Goal: Transaction & Acquisition: Purchase product/service

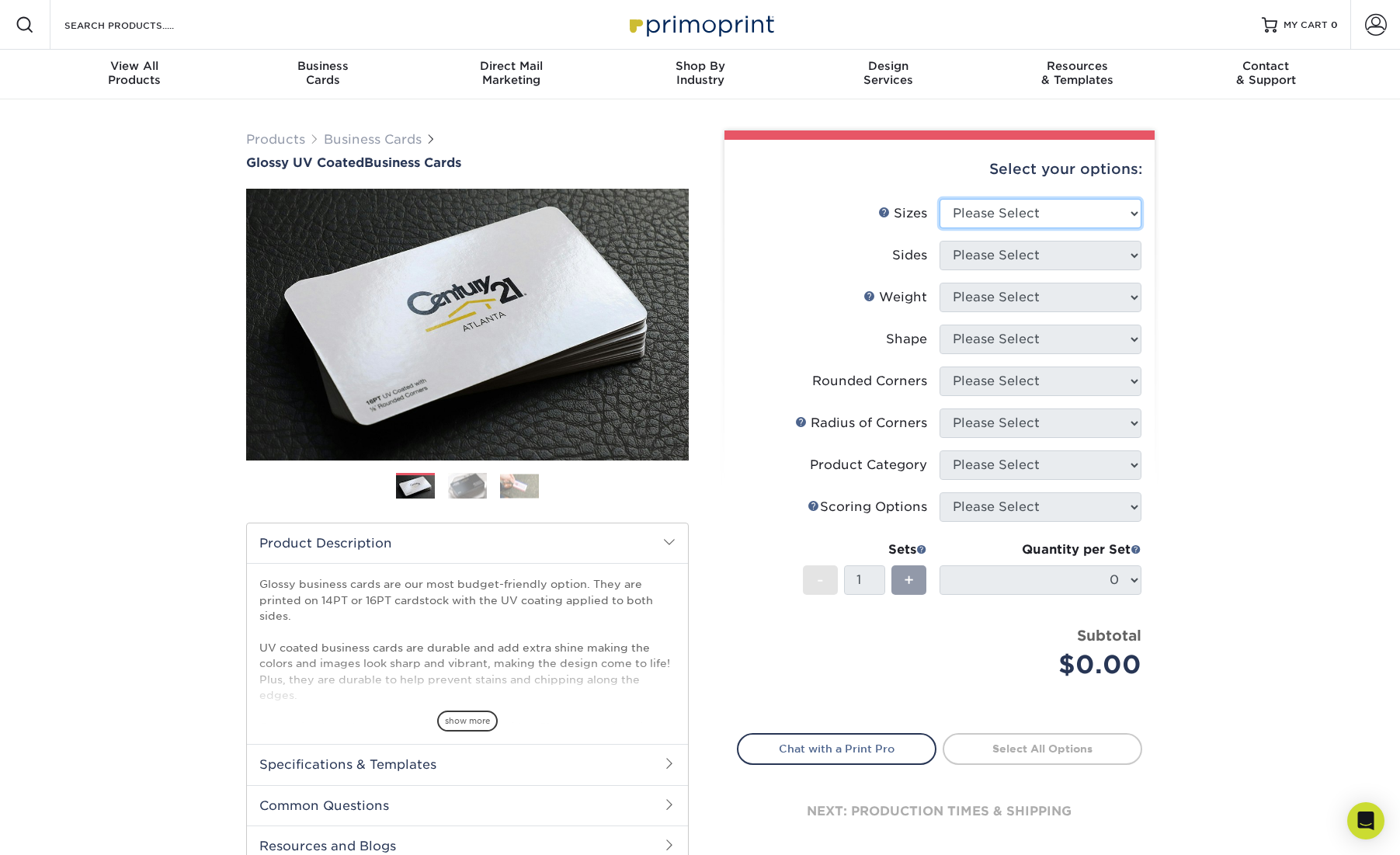
select select "2.00x3.50"
select select "13abbda7-1d64-4f25-8bb2-c179b224825d"
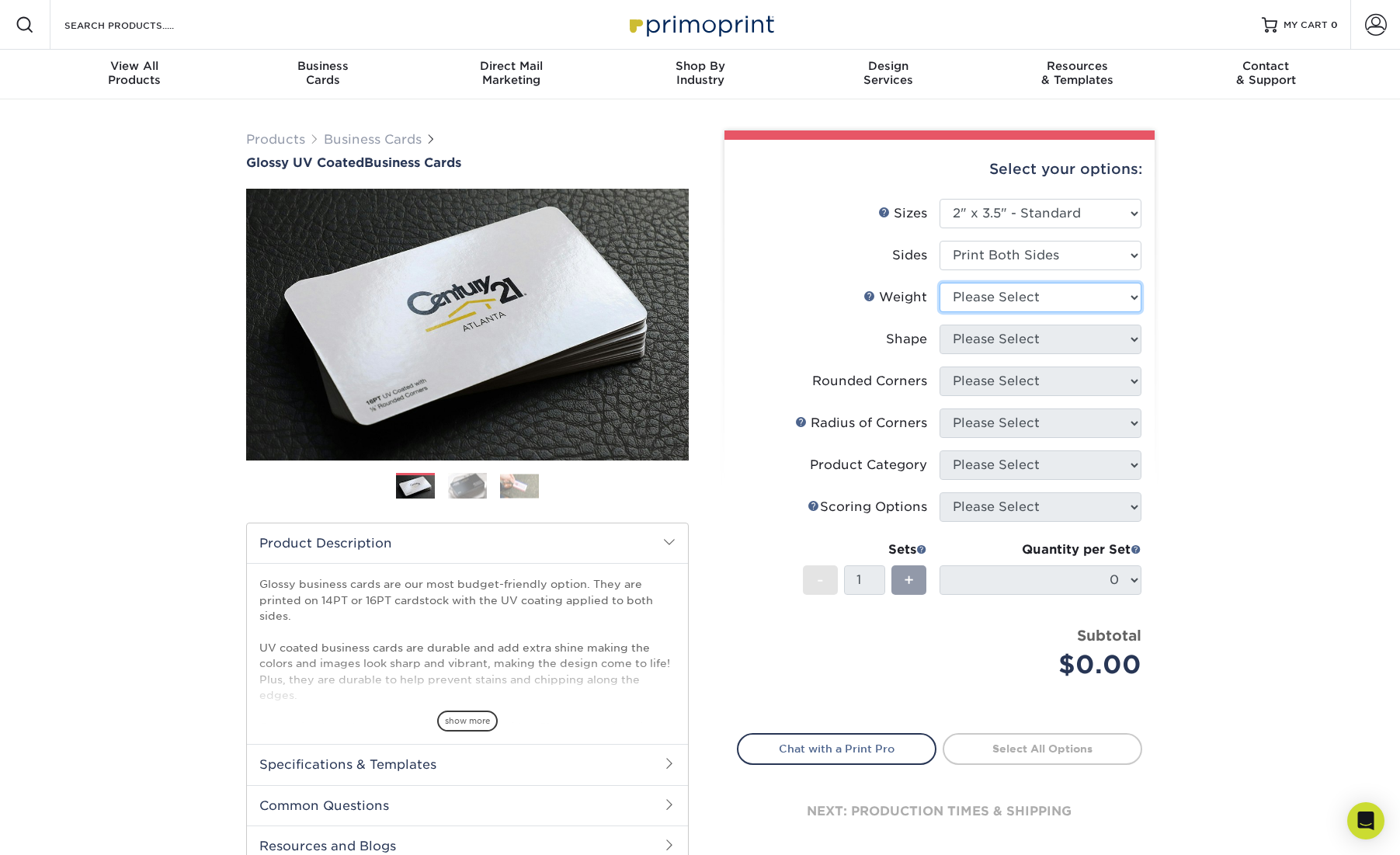
select select "16PT"
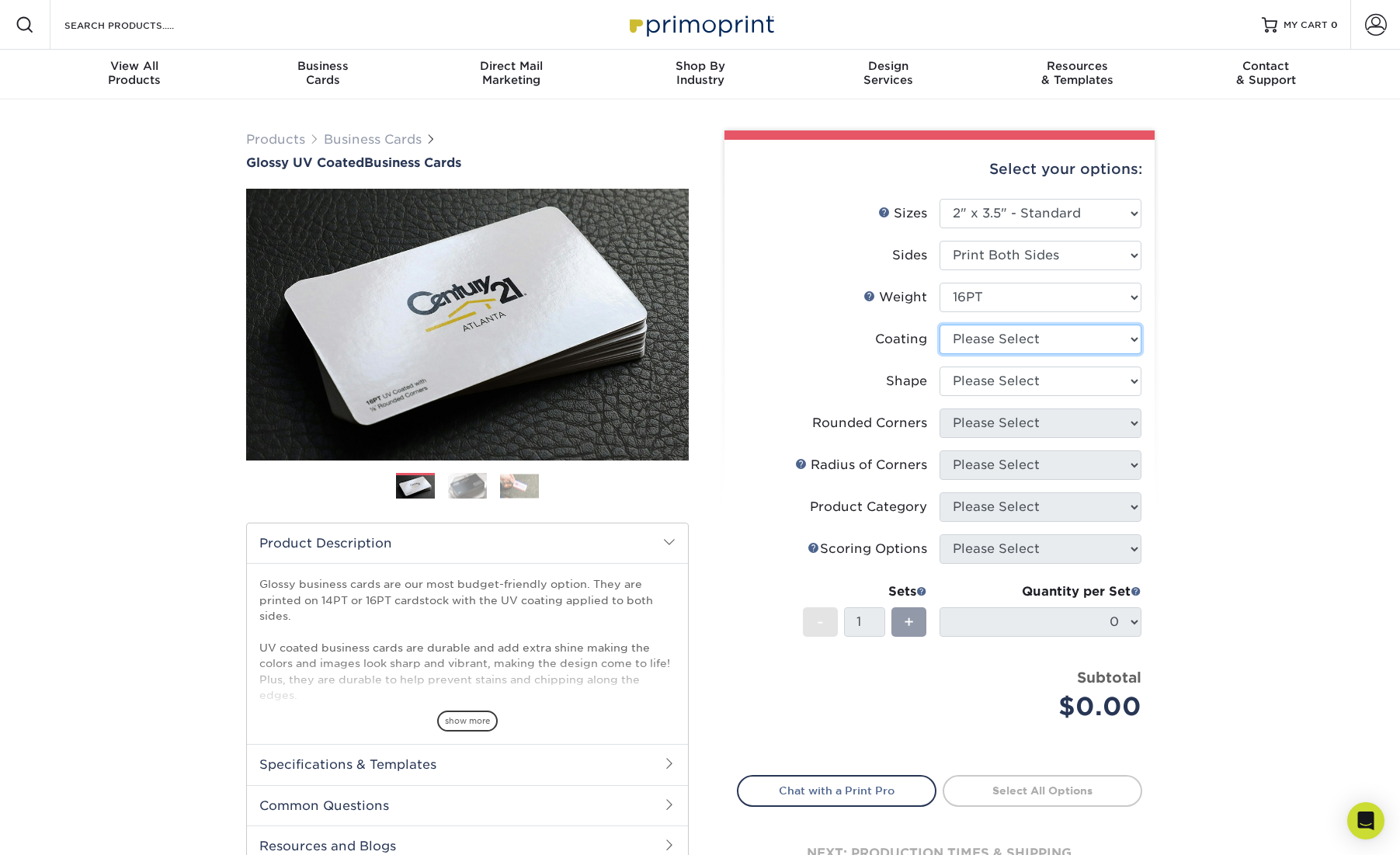
select select "ae367451-b2b8-45df-a344-0f05b6a12993"
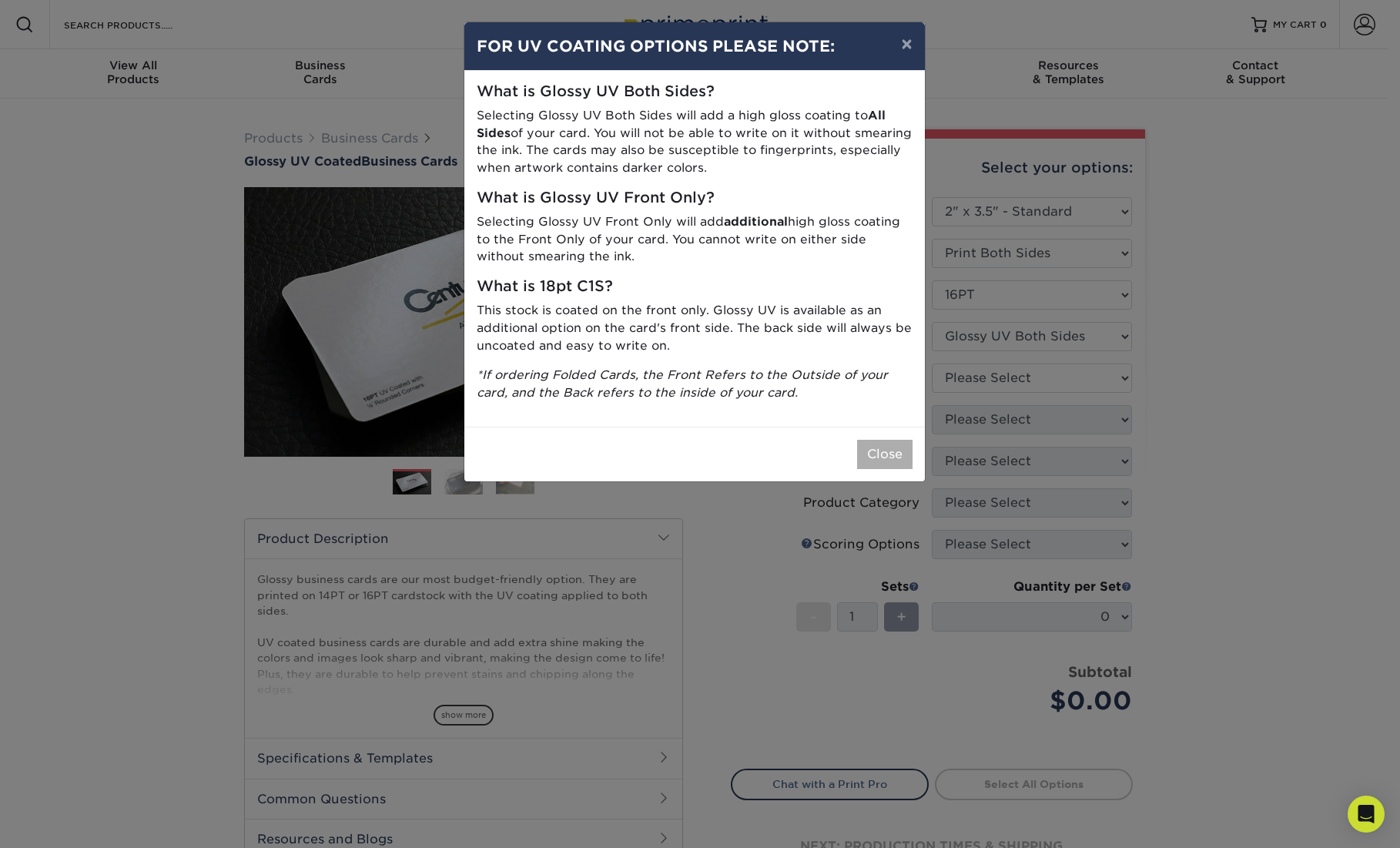
click at [882, 456] on button "Close" at bounding box center [885, 454] width 55 height 29
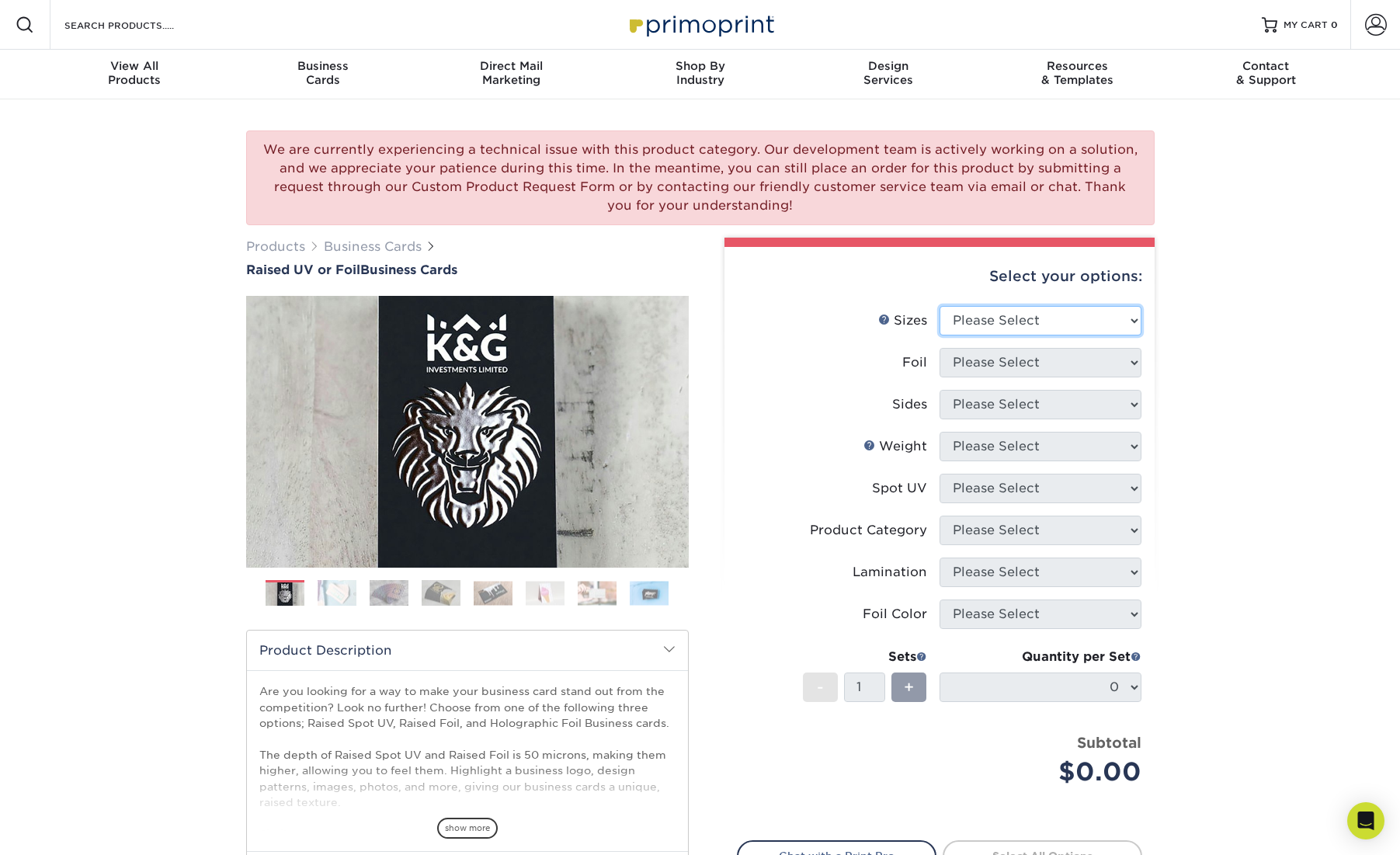
select select "2.00x3.50"
select select "0"
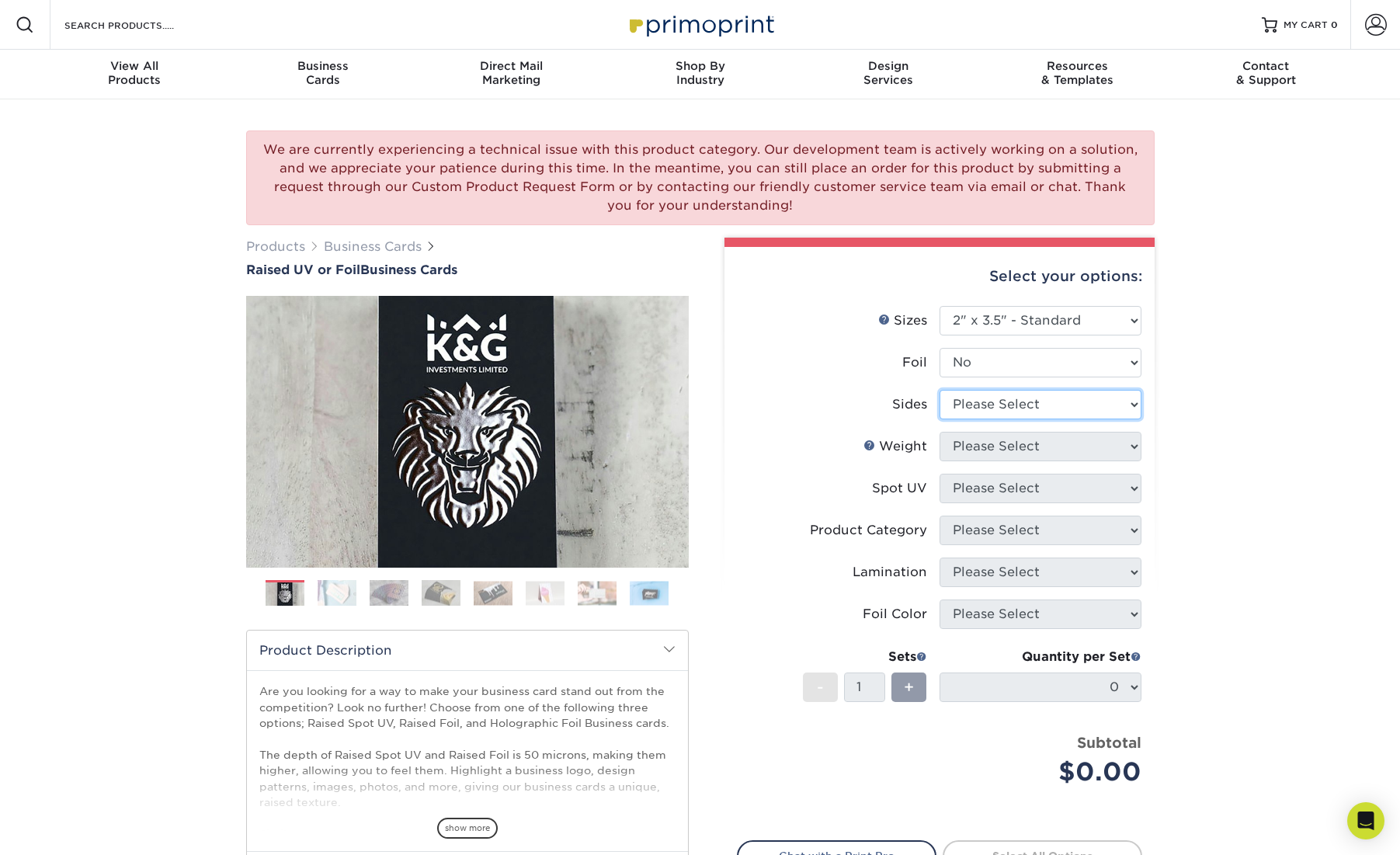
select select "13abbda7-1d64-4f25-8bb2-c179b224825d"
select select "16PT"
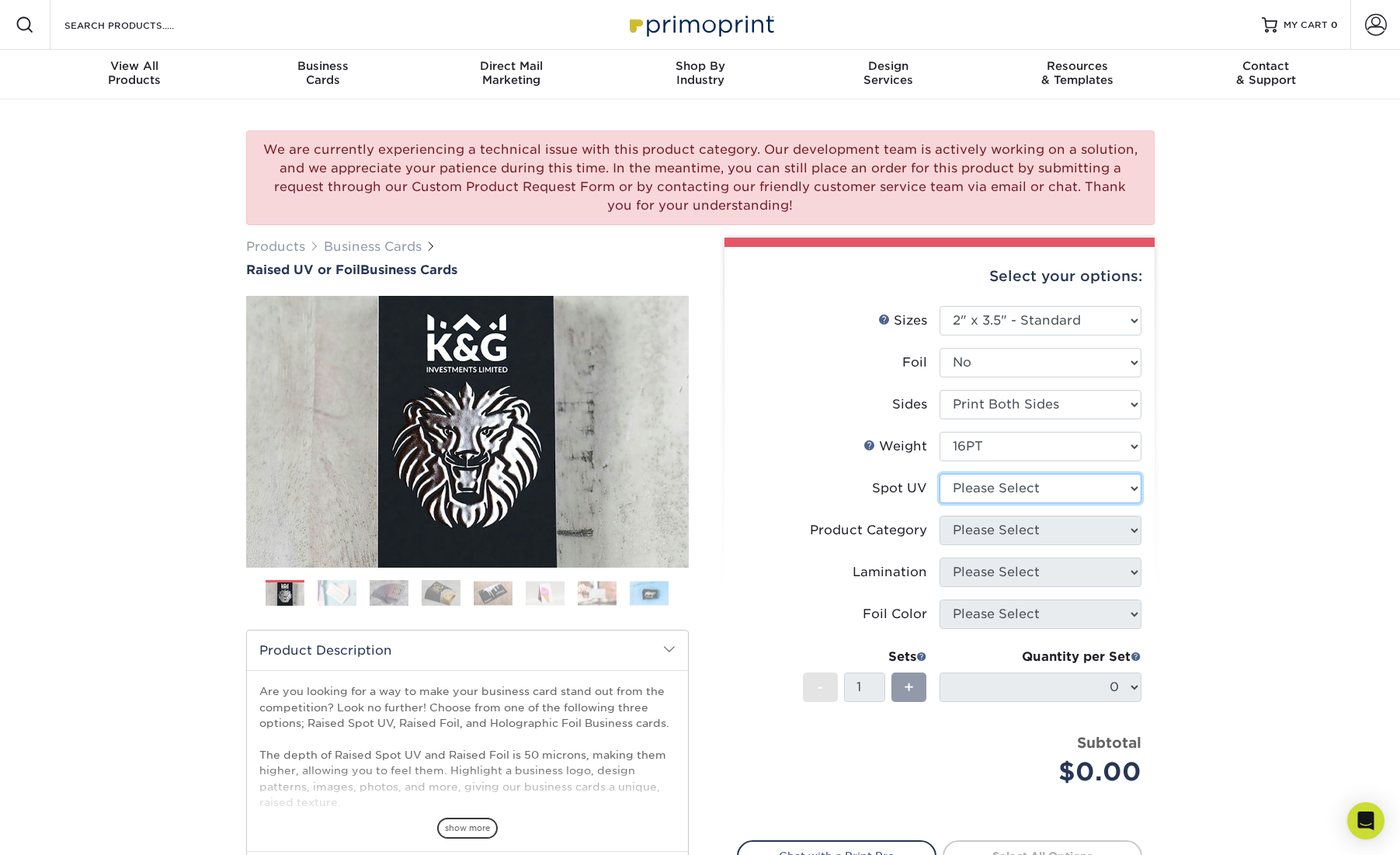
select select "1"
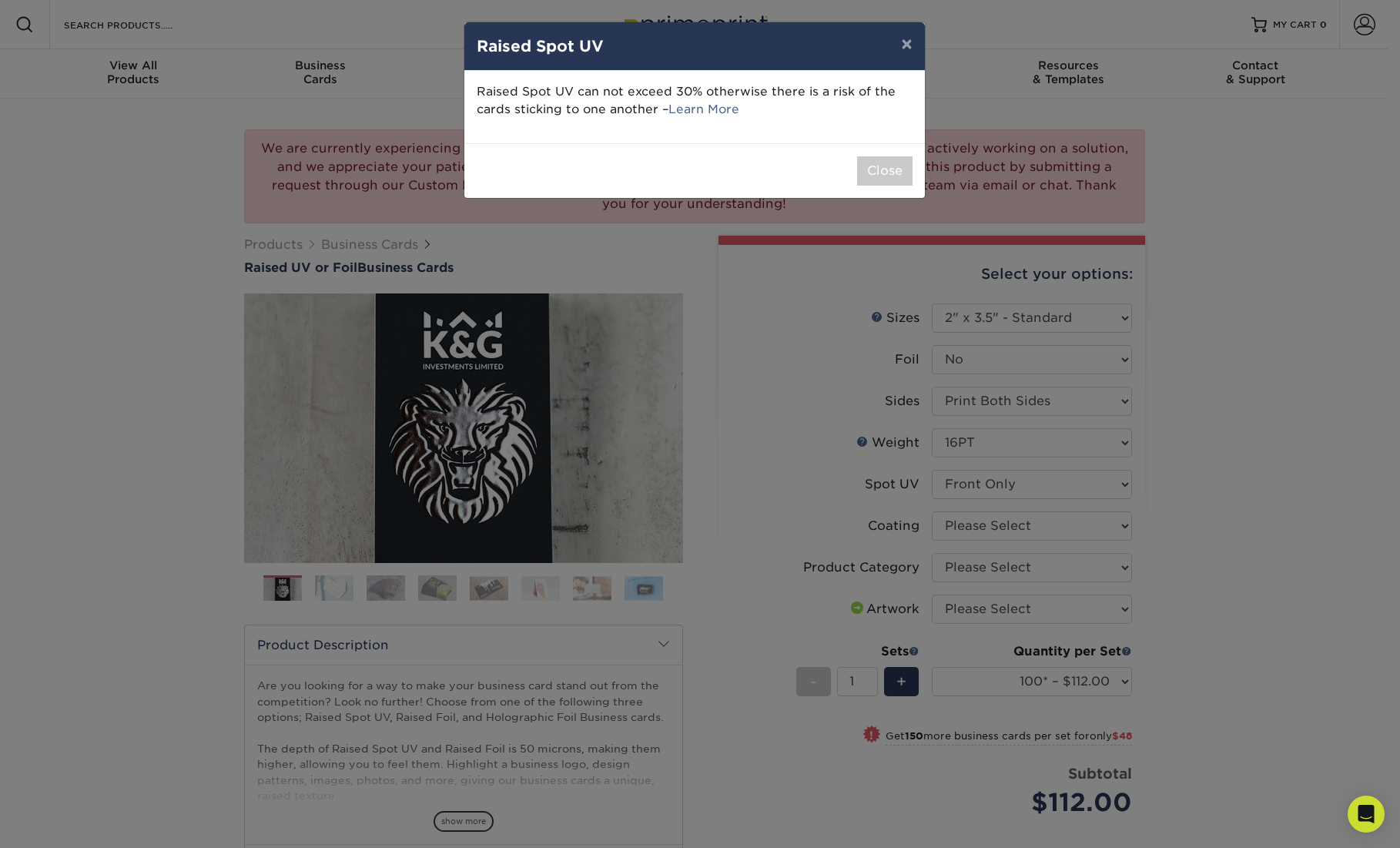
click at [909, 44] on button "×" at bounding box center [906, 43] width 35 height 43
